Goal: Answer question/provide support

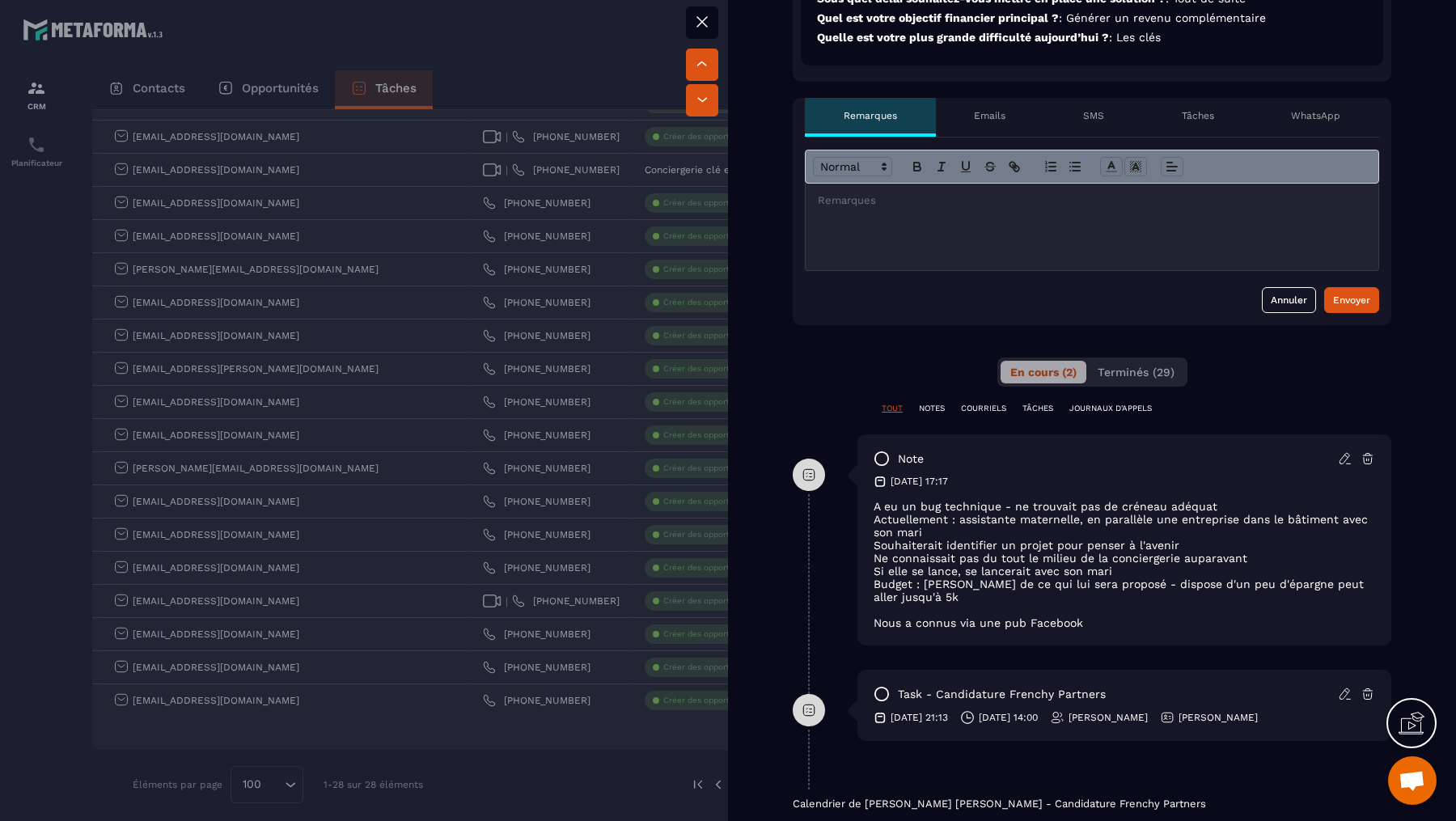
scroll to position [552, 0]
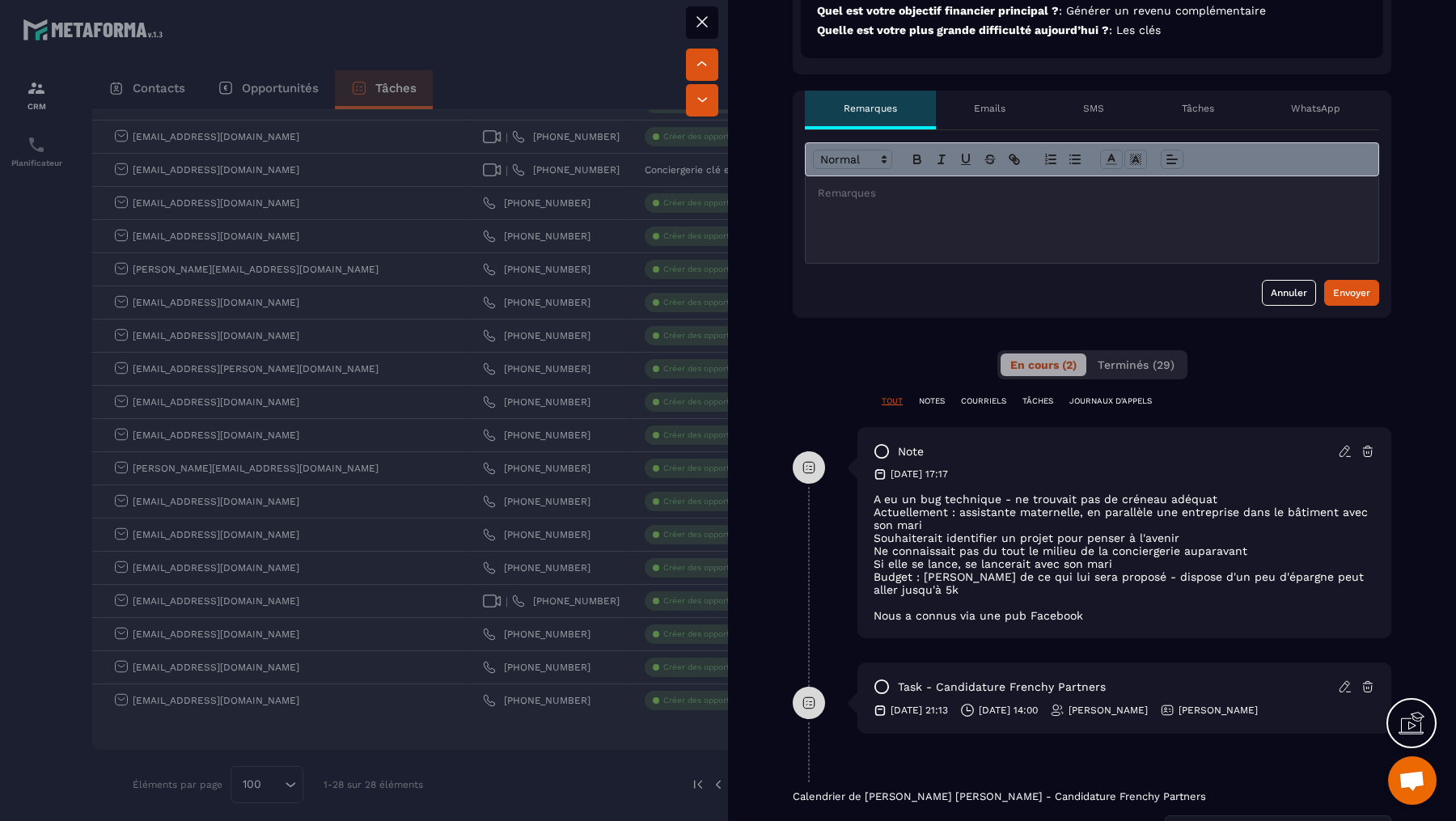
click at [1149, 240] on div at bounding box center [1092, 219] width 573 height 87
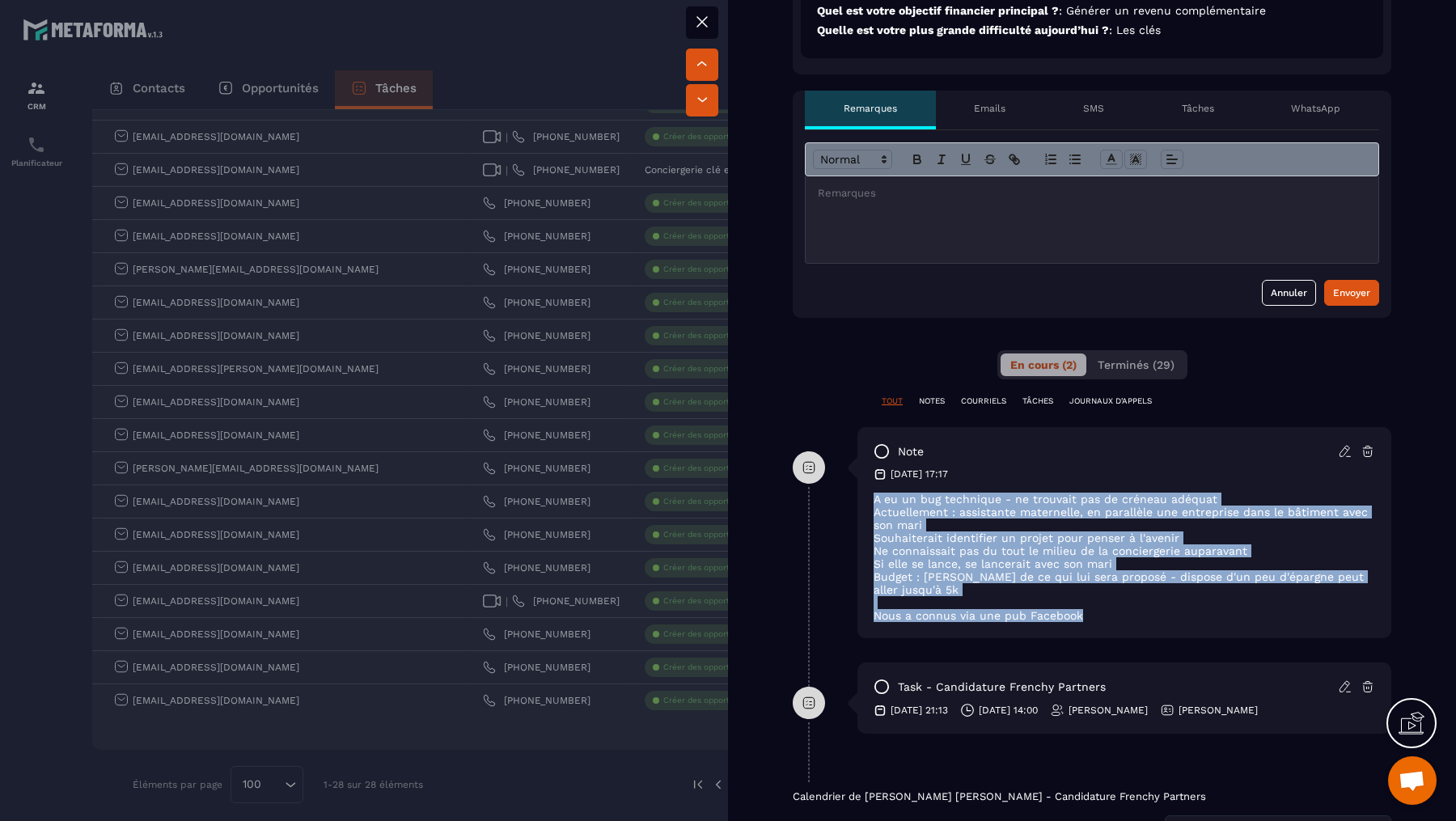
drag, startPoint x: 1095, startPoint y: 623, endPoint x: 871, endPoint y: 494, distance: 258.5
click at [871, 494] on div "note [DATE] 17:17 A eu un bug technique - ne trouvait pas de créneau adéquat Ac…" at bounding box center [1124, 532] width 534 height 211
copy div "A eu un bug technique - ne trouvait pas de créneau adéquat Actuellement : assis…"
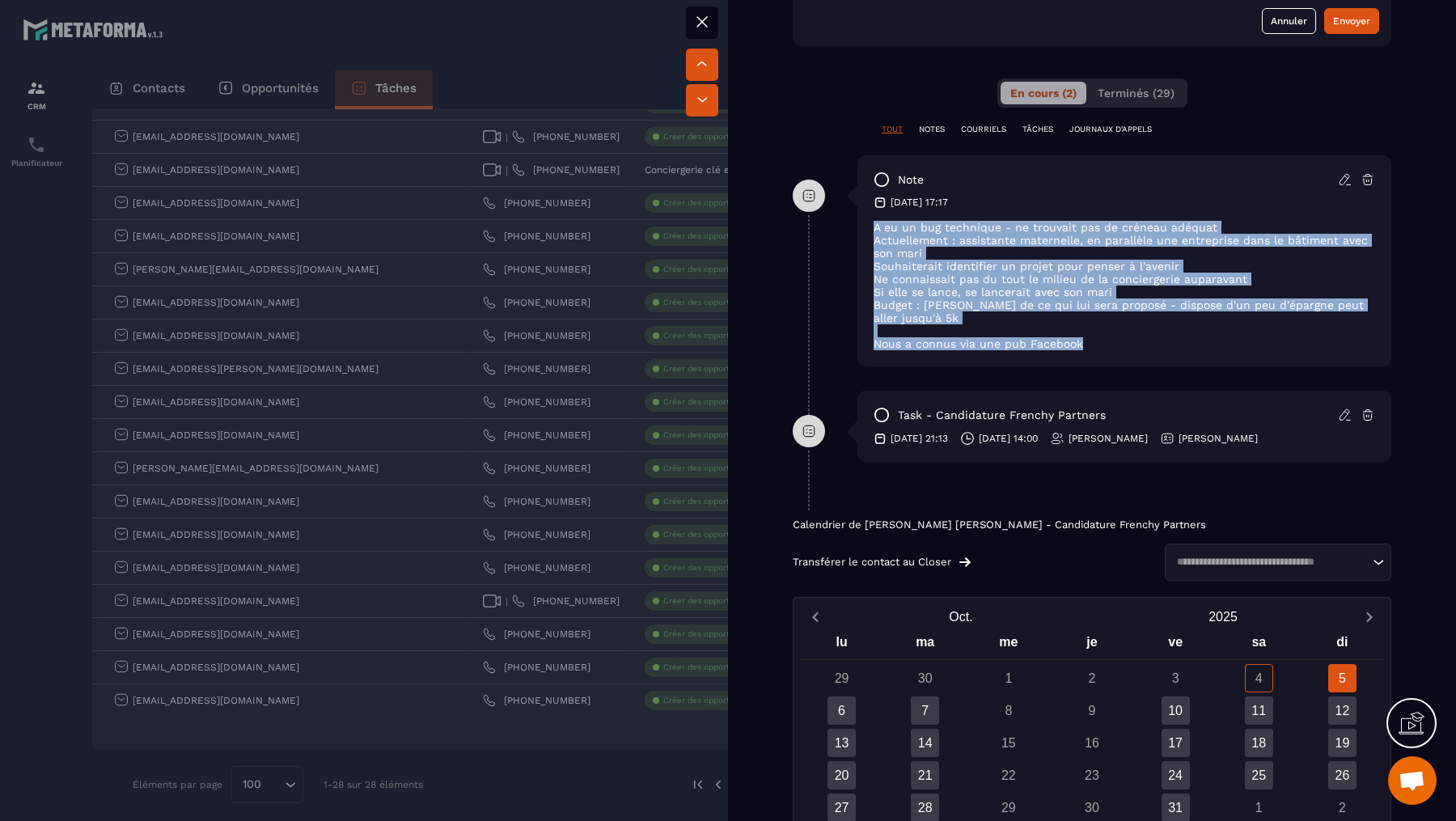
scroll to position [823, 0]
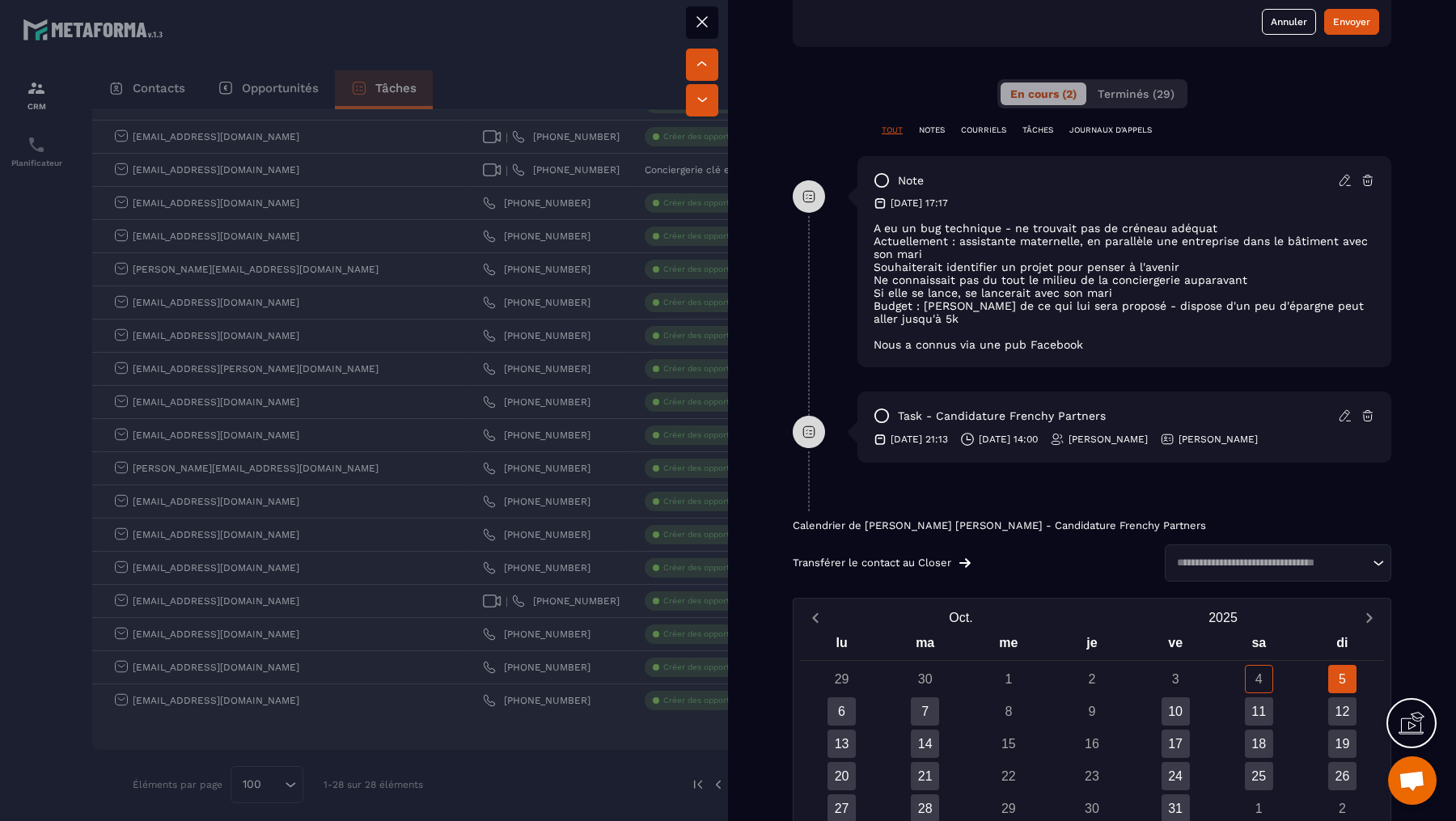
click at [458, 689] on div at bounding box center [728, 410] width 1456 height 821
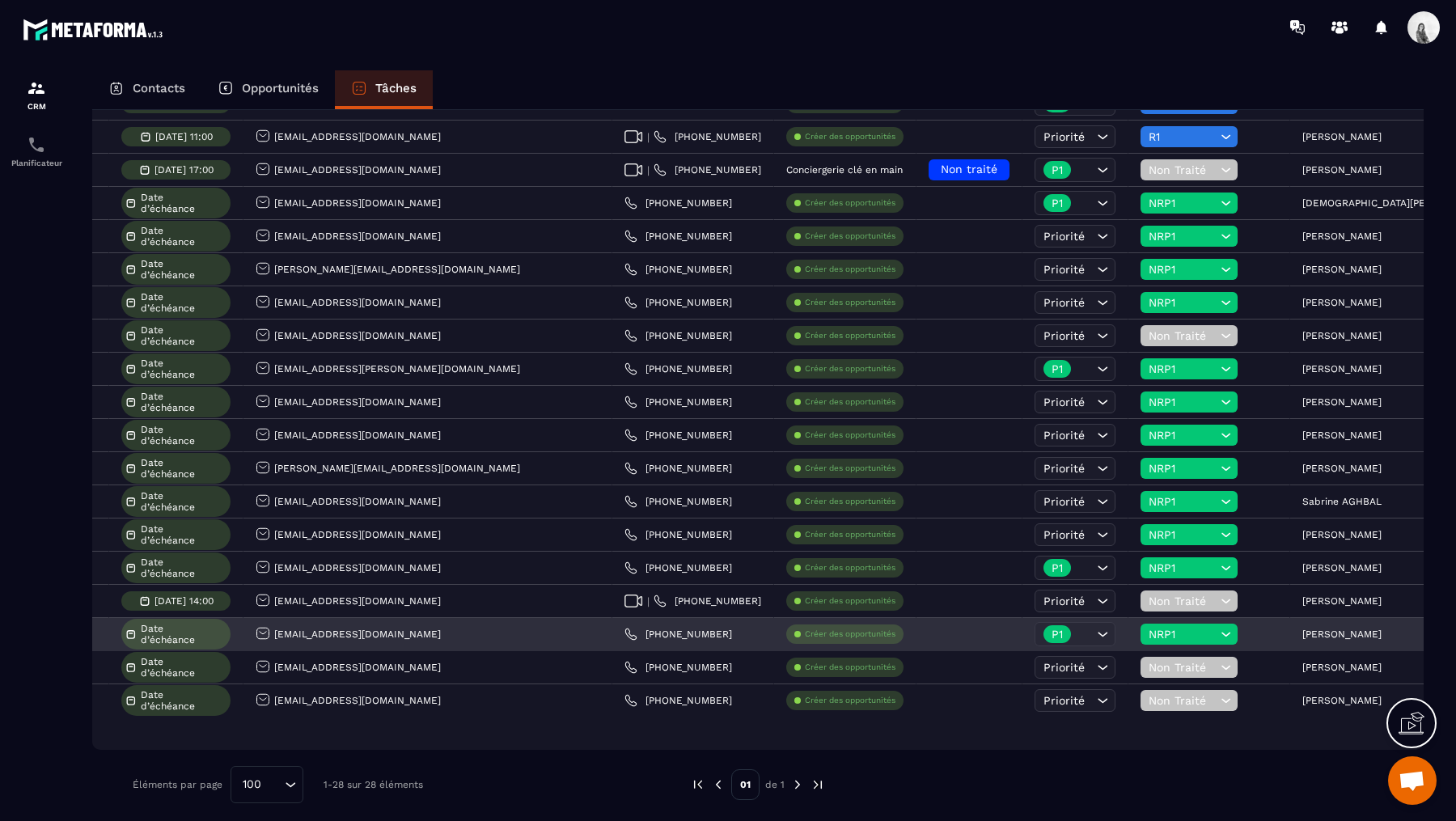
scroll to position [0, 391]
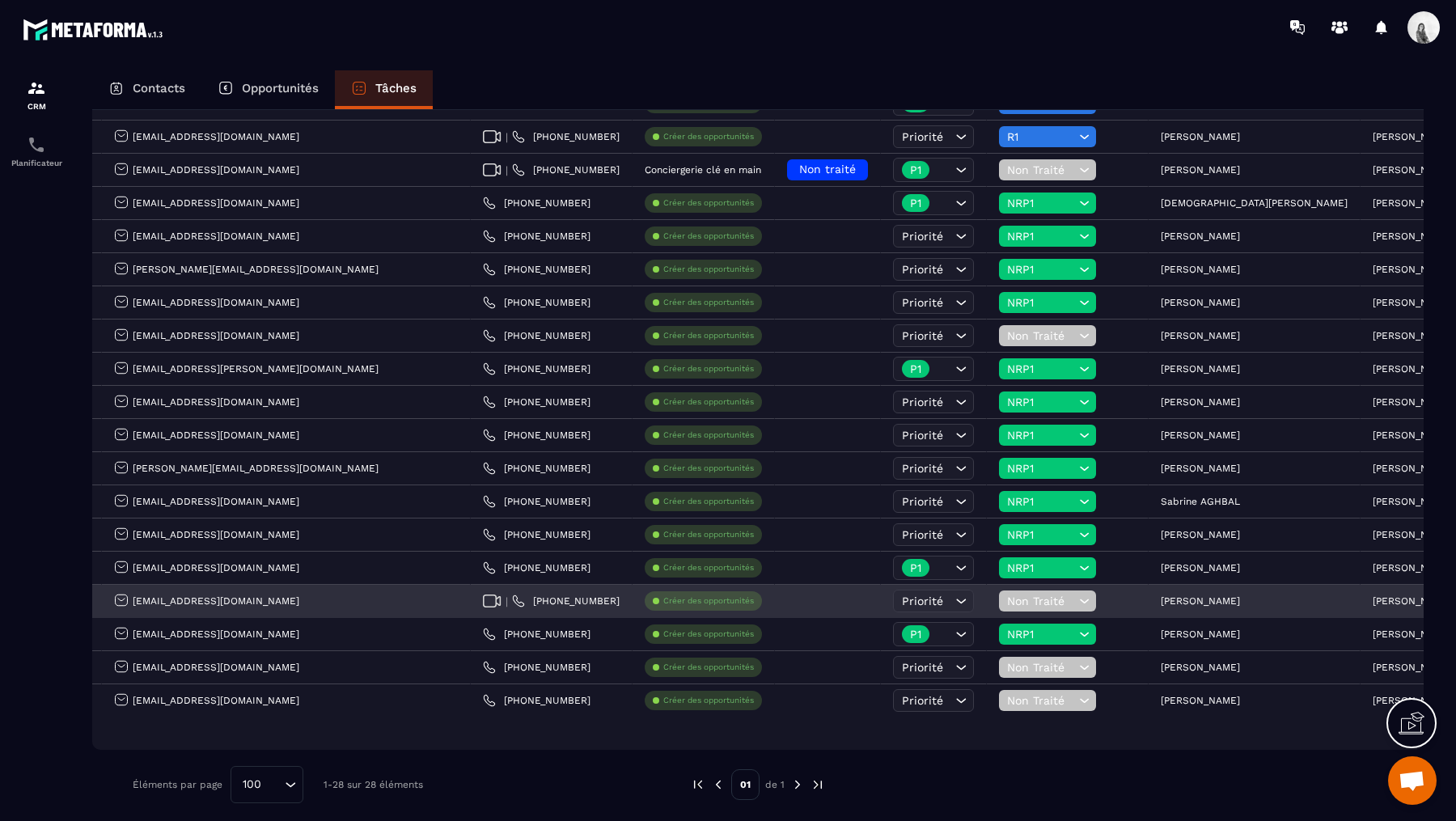
click at [1007, 595] on span "Non Traité" at bounding box center [1041, 601] width 68 height 13
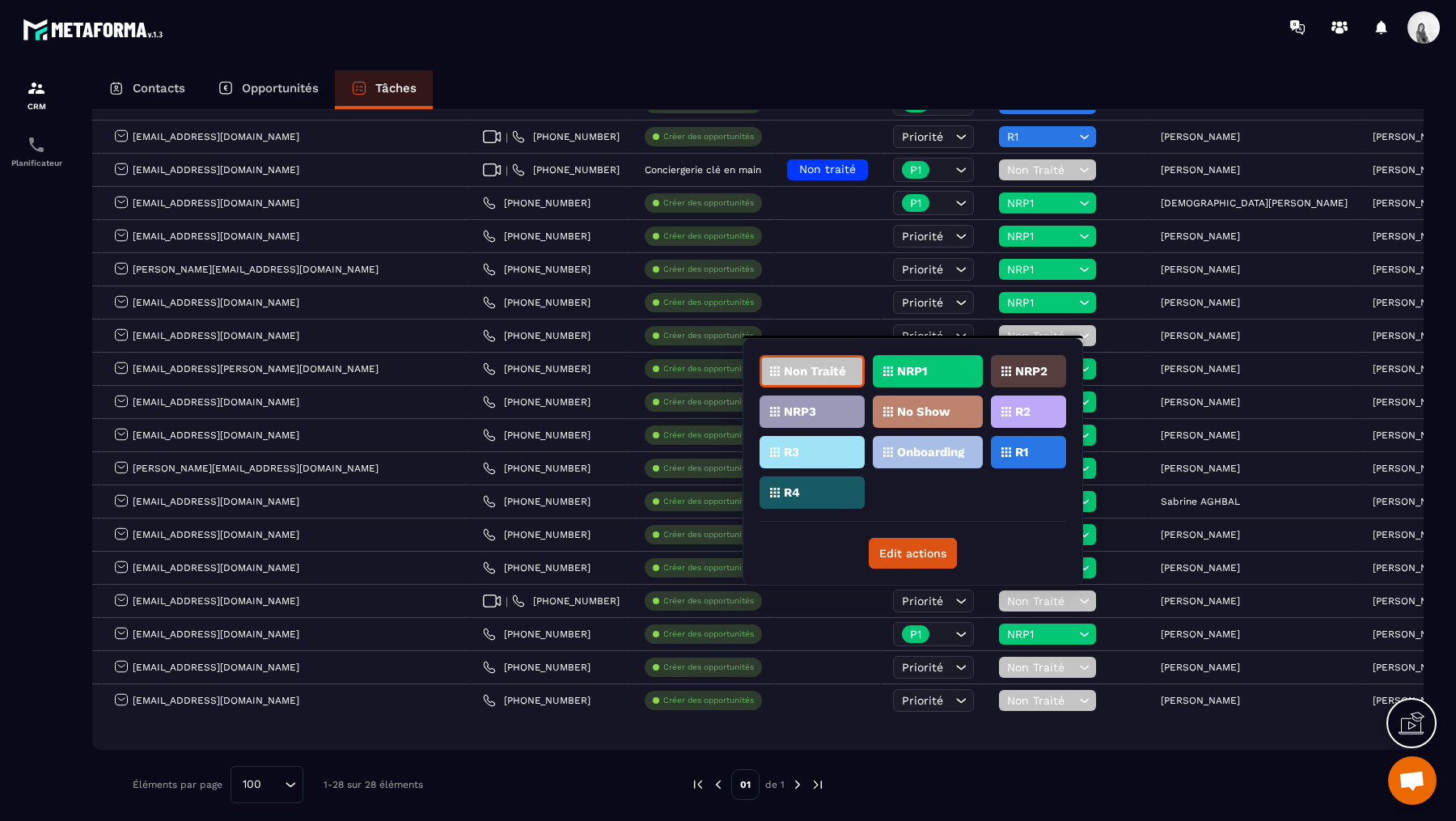
click at [1015, 451] on p "R1" at bounding box center [1021, 451] width 13 height 11
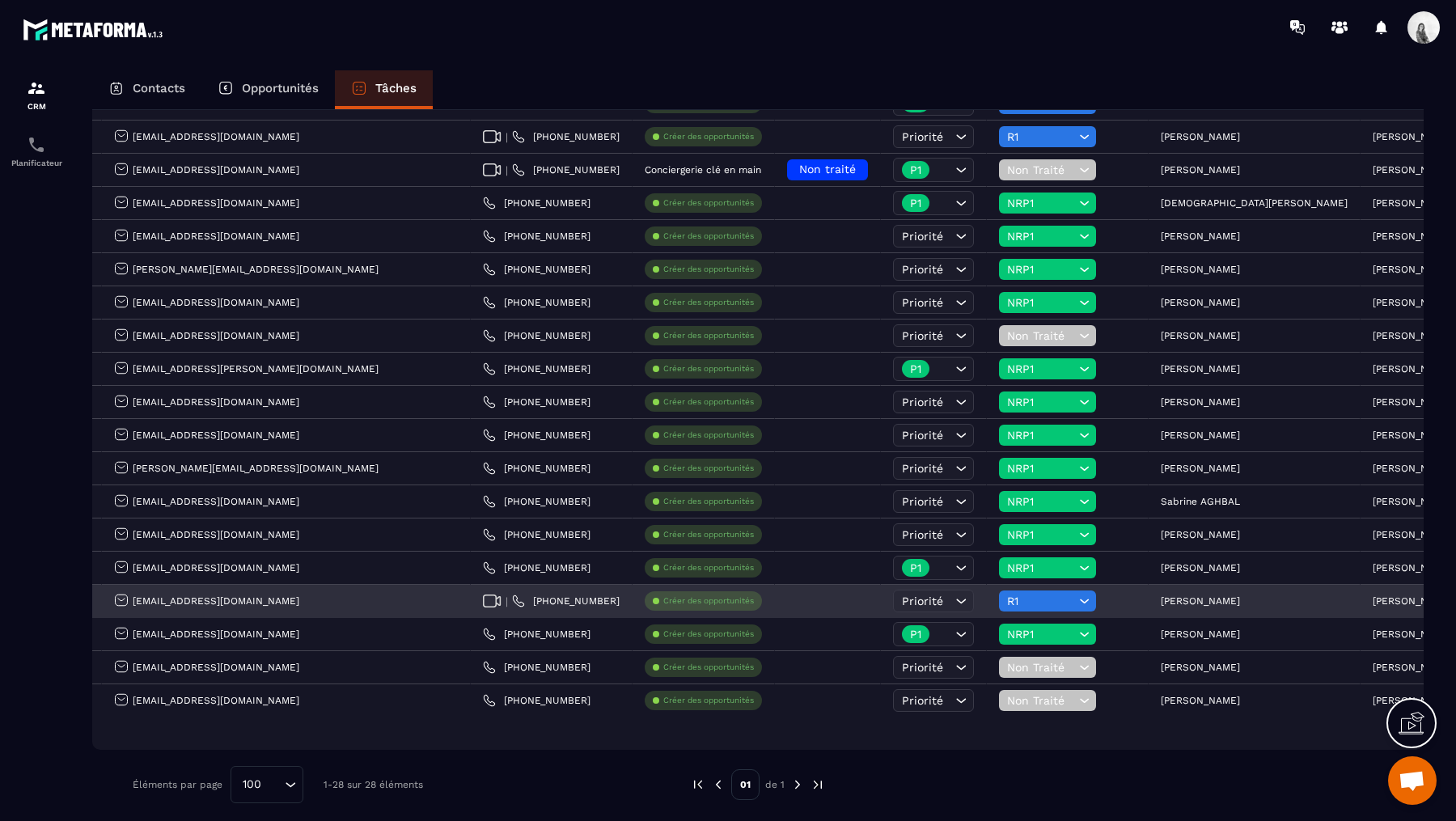
click at [1161, 596] on p "[PERSON_NAME]" at bounding box center [1200, 601] width 79 height 11
